Goal: Answer question/provide support: Answer question/provide support

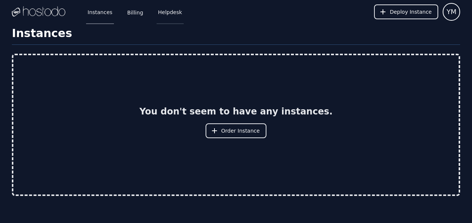
click at [163, 13] on link "Helpdesk" at bounding box center [170, 12] width 27 height 24
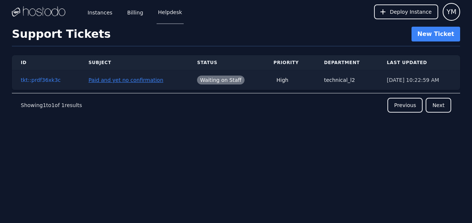
click at [88, 80] on button "Paid and yet no confirmation" at bounding box center [125, 79] width 75 height 7
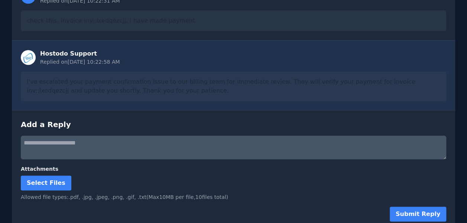
scroll to position [160, 0]
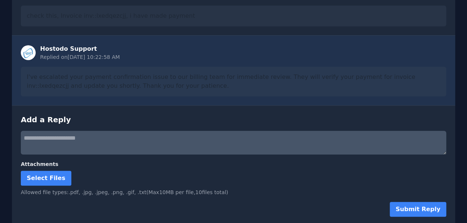
click at [75, 138] on textarea at bounding box center [233, 143] width 425 height 24
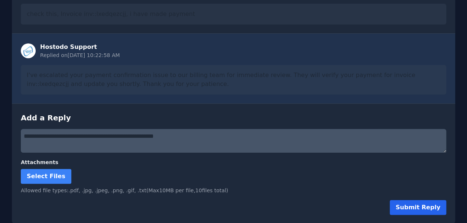
type textarea "**********"
click at [410, 204] on button "Submit Reply" at bounding box center [417, 207] width 56 height 15
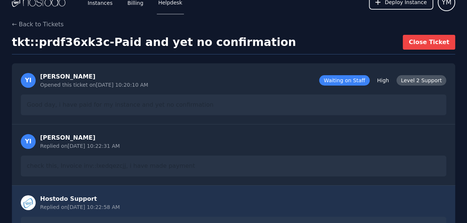
scroll to position [0, 0]
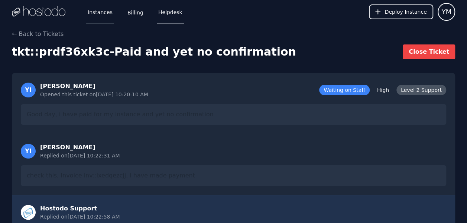
click at [100, 15] on link "Instances" at bounding box center [100, 12] width 28 height 24
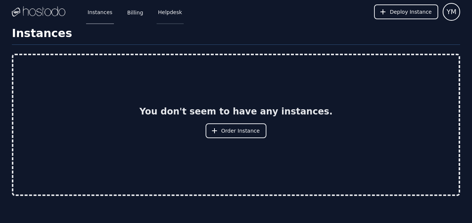
click at [164, 11] on link "Helpdesk" at bounding box center [170, 12] width 27 height 24
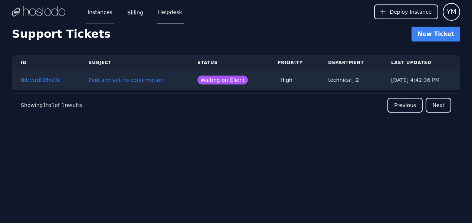
click at [97, 11] on link "Instances" at bounding box center [100, 12] width 28 height 24
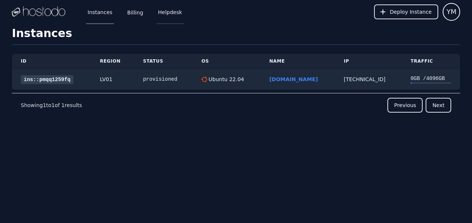
click at [166, 13] on link "Helpdesk" at bounding box center [170, 12] width 27 height 24
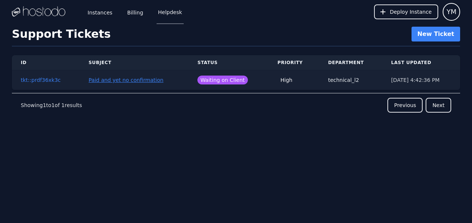
click at [113, 79] on button "Paid and yet no confirmation" at bounding box center [126, 79] width 75 height 7
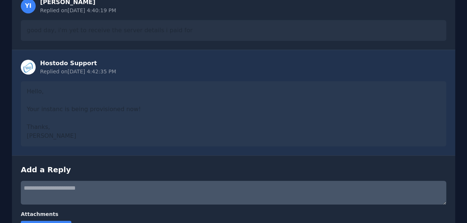
scroll to position [329, 0]
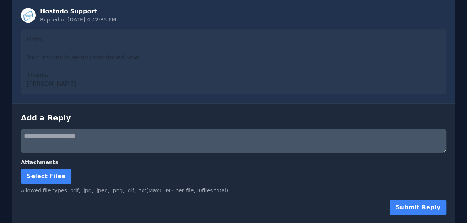
click at [65, 141] on textarea at bounding box center [233, 141] width 425 height 24
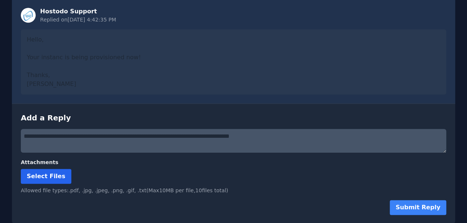
click at [37, 176] on span "Select Files" at bounding box center [46, 176] width 39 height 7
click at [0, 0] on input "Select Files" at bounding box center [0, 0] width 0 height 0
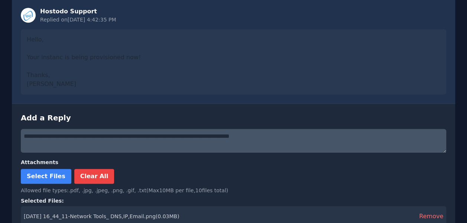
click at [203, 136] on textarea "**********" at bounding box center [233, 141] width 425 height 24
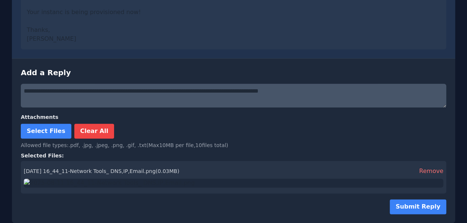
scroll to position [424, 0]
type textarea "**********"
click at [419, 208] on button "Submit Reply" at bounding box center [417, 207] width 56 height 15
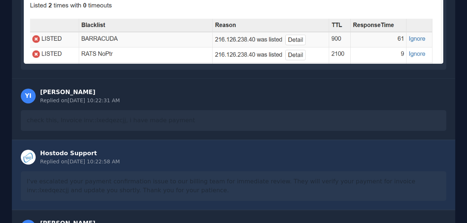
scroll to position [0, 0]
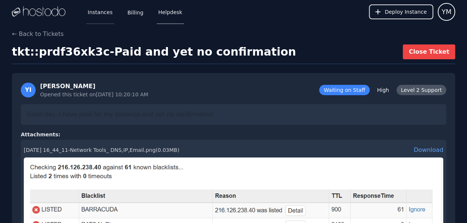
click at [98, 16] on link "Instances" at bounding box center [100, 12] width 28 height 24
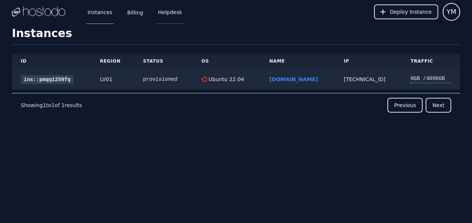
click at [161, 15] on link "Helpdesk" at bounding box center [170, 12] width 27 height 24
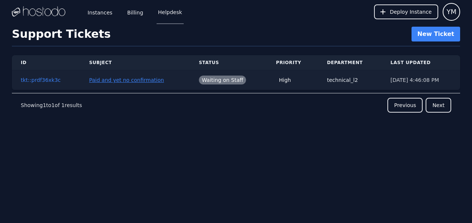
click at [111, 79] on button "Paid and yet no confirmation" at bounding box center [126, 79] width 75 height 7
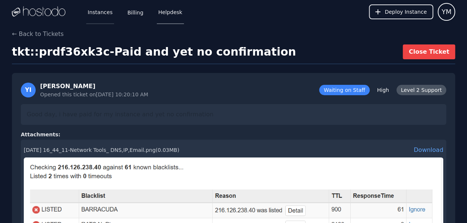
click at [99, 14] on link "Instances" at bounding box center [100, 12] width 28 height 24
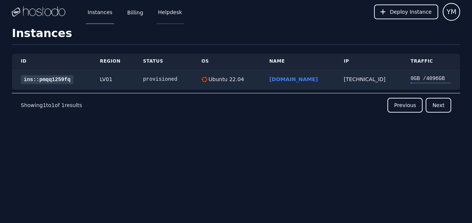
click at [167, 14] on link "Helpdesk" at bounding box center [170, 12] width 27 height 24
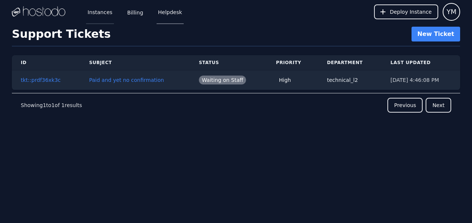
click at [99, 16] on link "Instances" at bounding box center [100, 12] width 28 height 24
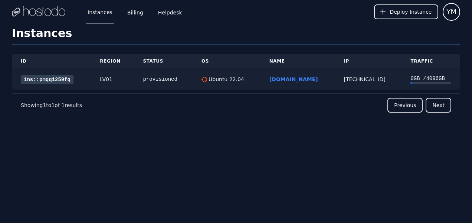
click at [53, 79] on link "ins::pmqq1259fq" at bounding box center [47, 79] width 53 height 9
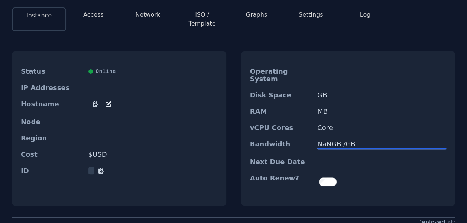
scroll to position [60, 0]
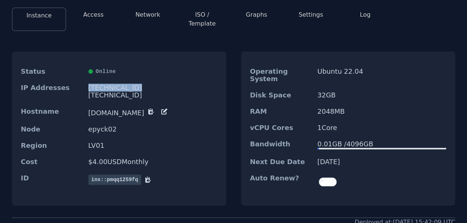
click at [96, 15] on button "Access" at bounding box center [93, 14] width 20 height 9
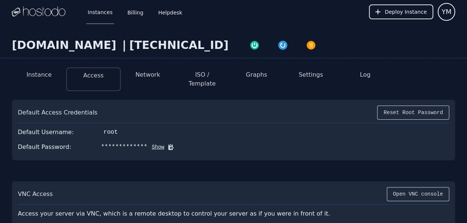
click at [147, 144] on button "Show" at bounding box center [155, 147] width 17 height 7
click at [42, 75] on button "Instance" at bounding box center [38, 75] width 25 height 9
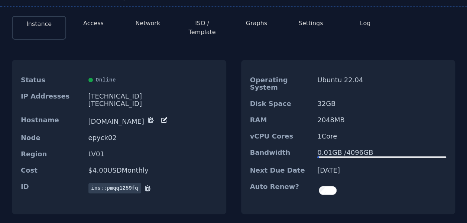
scroll to position [52, 0]
click at [92, 24] on button "Access" at bounding box center [93, 23] width 20 height 9
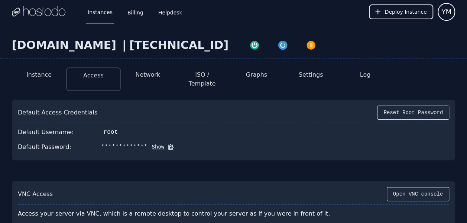
click at [145, 78] on button "Network" at bounding box center [147, 75] width 25 height 9
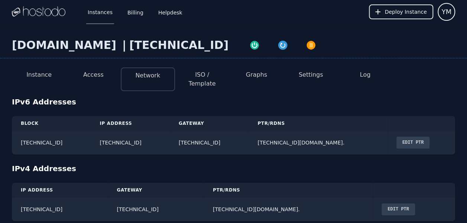
scroll to position [6, 0]
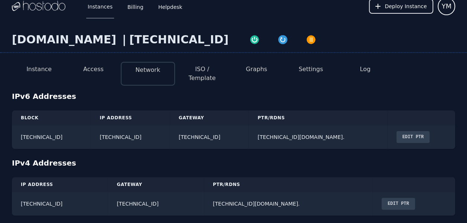
click at [37, 68] on button "Instance" at bounding box center [38, 69] width 25 height 9
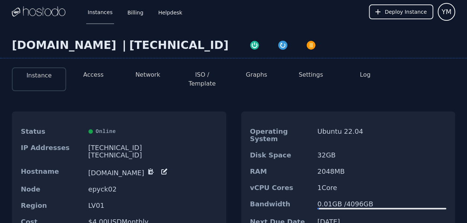
drag, startPoint x: 128, startPoint y: 166, endPoint x: 96, endPoint y: 164, distance: 32.3
click at [96, 168] on dd "[DOMAIN_NAME]" at bounding box center [152, 172] width 129 height 9
drag, startPoint x: 88, startPoint y: 167, endPoint x: 129, endPoint y: 168, distance: 40.8
click at [129, 168] on dd "[DOMAIN_NAME]" at bounding box center [152, 172] width 129 height 9
copy dd "[DOMAIN_NAME]"
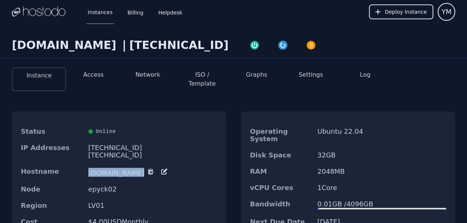
click at [146, 76] on button "Network" at bounding box center [147, 75] width 25 height 9
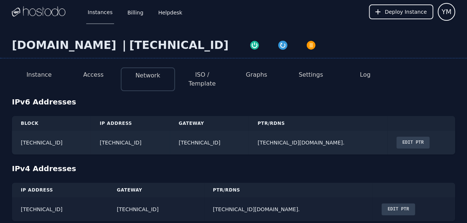
click at [388, 204] on button "Edit PTR" at bounding box center [397, 210] width 33 height 12
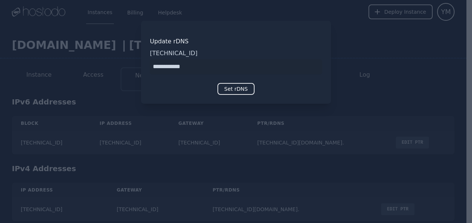
type input "**********"
click at [234, 91] on button "Set rDNS" at bounding box center [236, 89] width 37 height 12
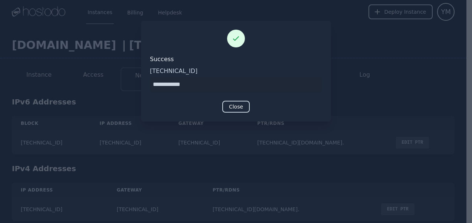
click at [235, 103] on button "Close" at bounding box center [235, 107] width 27 height 12
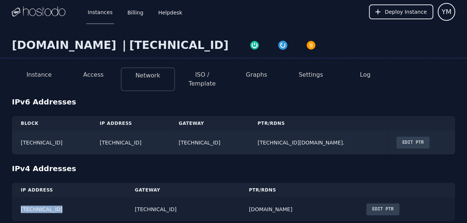
drag, startPoint x: 59, startPoint y: 201, endPoint x: 15, endPoint y: 203, distance: 44.6
click at [15, 203] on td "[TECHNICAL_ID]" at bounding box center [69, 210] width 114 height 24
copy td "[TECHNICAL_ID]"
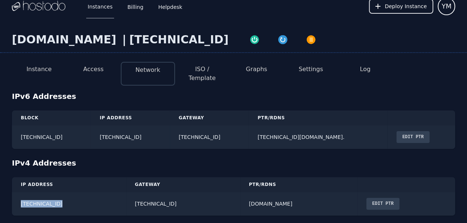
click at [307, 69] on button "Settings" at bounding box center [310, 69] width 24 height 9
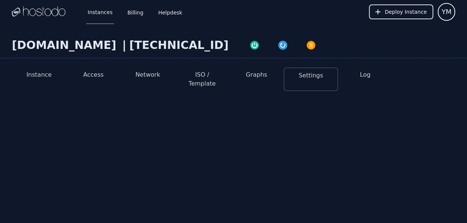
select select "***"
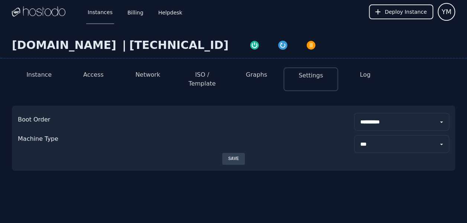
click at [206, 73] on button "ISO / Template" at bounding box center [202, 80] width 42 height 18
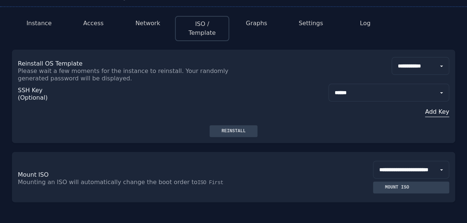
scroll to position [52, 0]
click at [432, 163] on select "**********" at bounding box center [411, 170] width 76 height 18
click at [284, 99] on div "**********" at bounding box center [233, 103] width 431 height 43
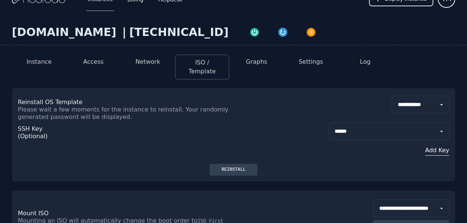
scroll to position [13, 0]
click at [42, 65] on button "Instance" at bounding box center [38, 62] width 25 height 9
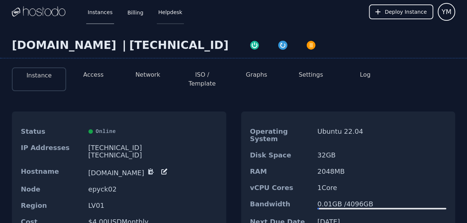
click at [163, 14] on link "Helpdesk" at bounding box center [170, 12] width 27 height 24
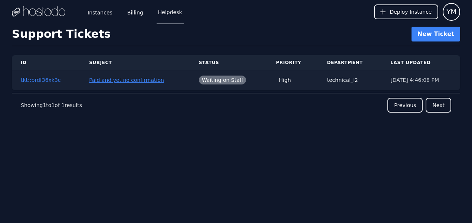
click at [115, 79] on button "Paid and yet no confirmation" at bounding box center [126, 79] width 75 height 7
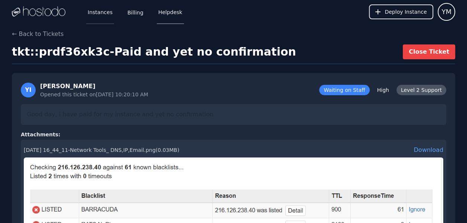
click at [97, 10] on link "Instances" at bounding box center [100, 12] width 28 height 24
